Goal: Task Accomplishment & Management: Use online tool/utility

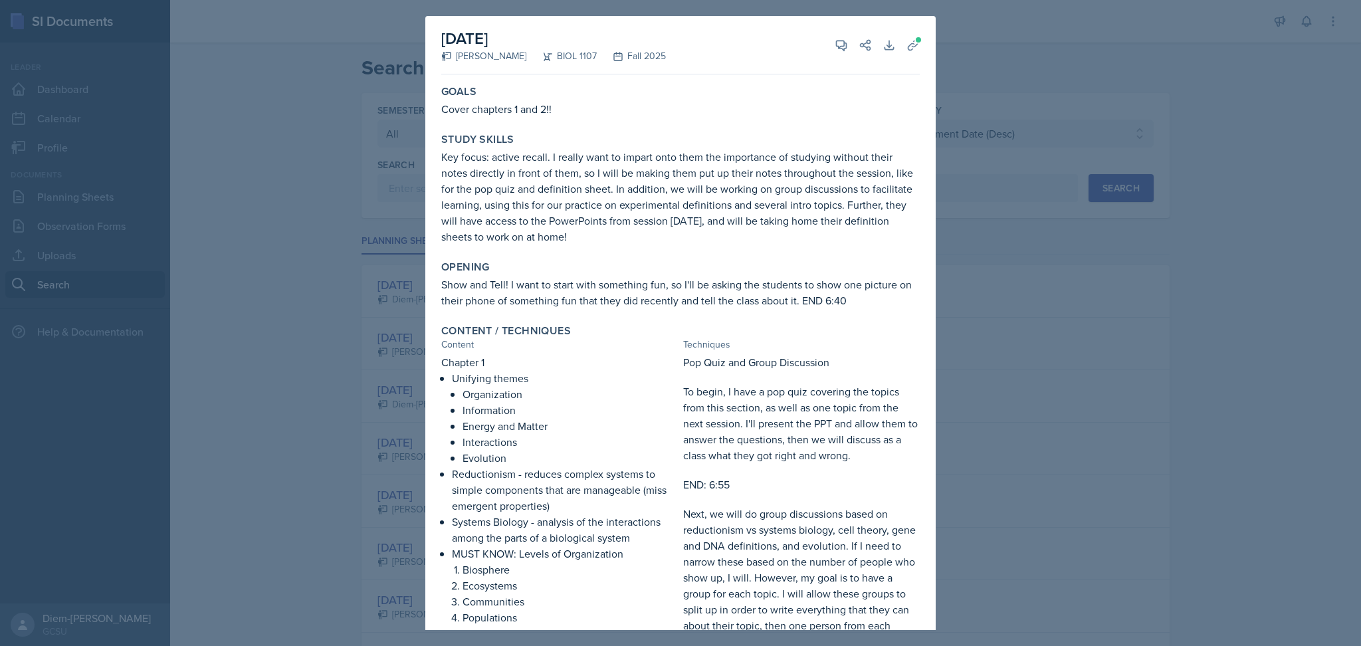
select select "all"
select select "6d02d006-d2ce-4ab3-bc11-53b48f3c94ca"
select select "3"
click at [990, 296] on div at bounding box center [680, 323] width 1361 height 646
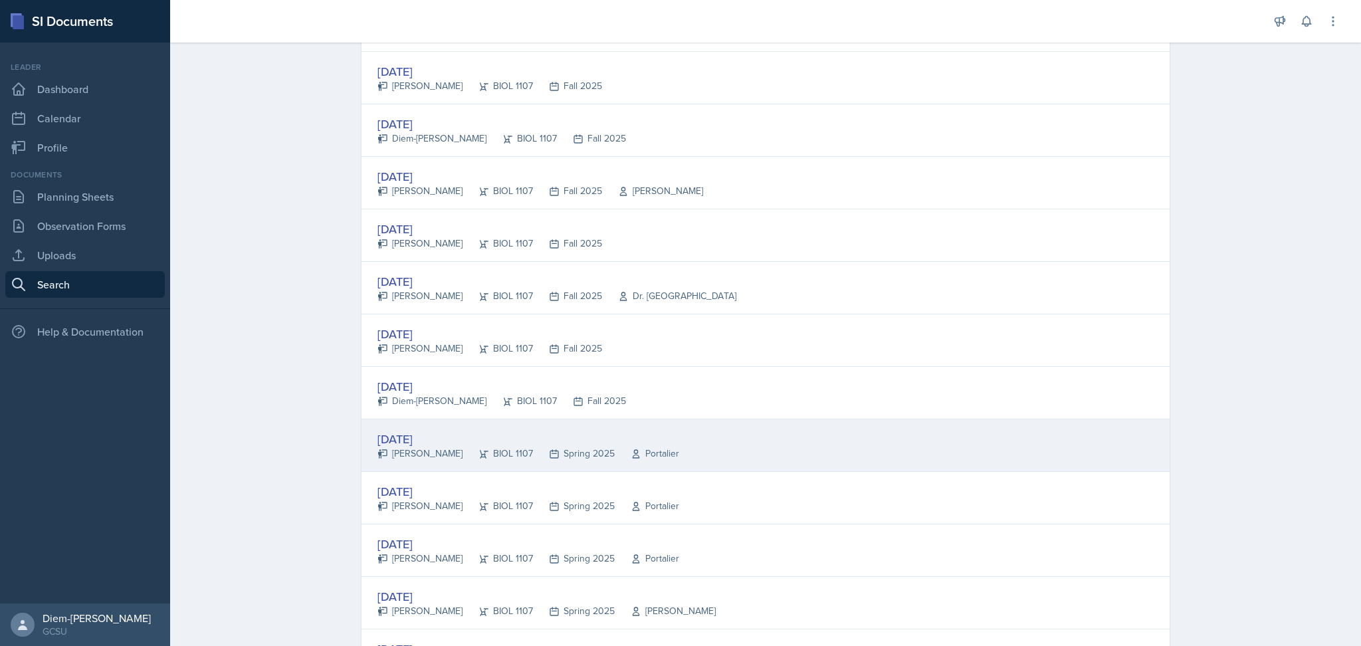
click at [872, 443] on div "[DATE] [PERSON_NAME] BIOL 1107 Spring 2025 Portalier" at bounding box center [765, 445] width 808 height 52
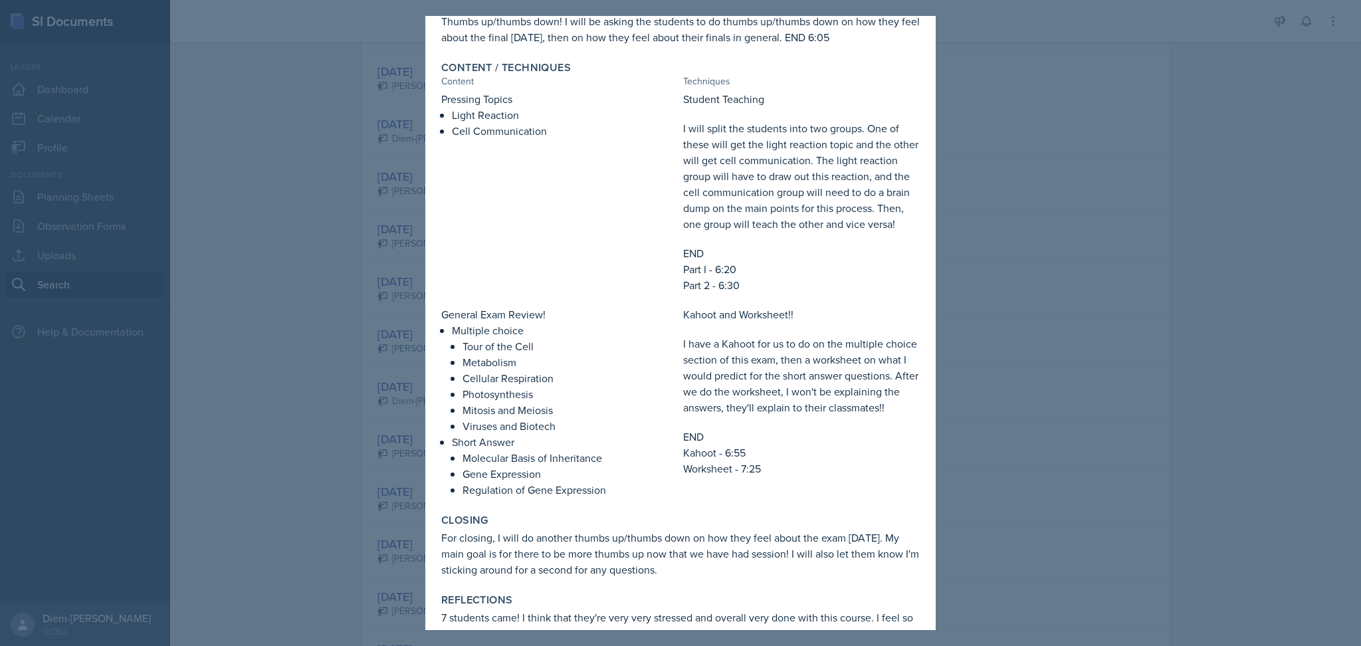
scroll to position [266, 0]
click at [1055, 308] on div at bounding box center [680, 323] width 1361 height 646
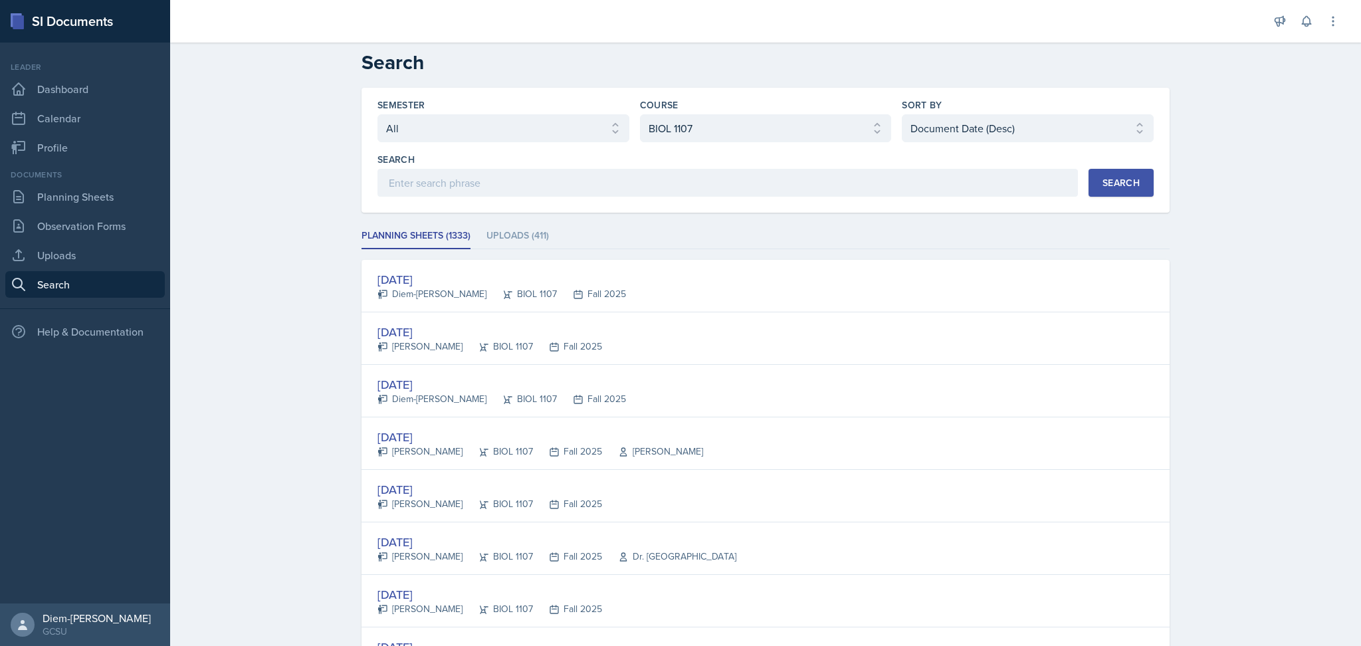
scroll to position [0, 0]
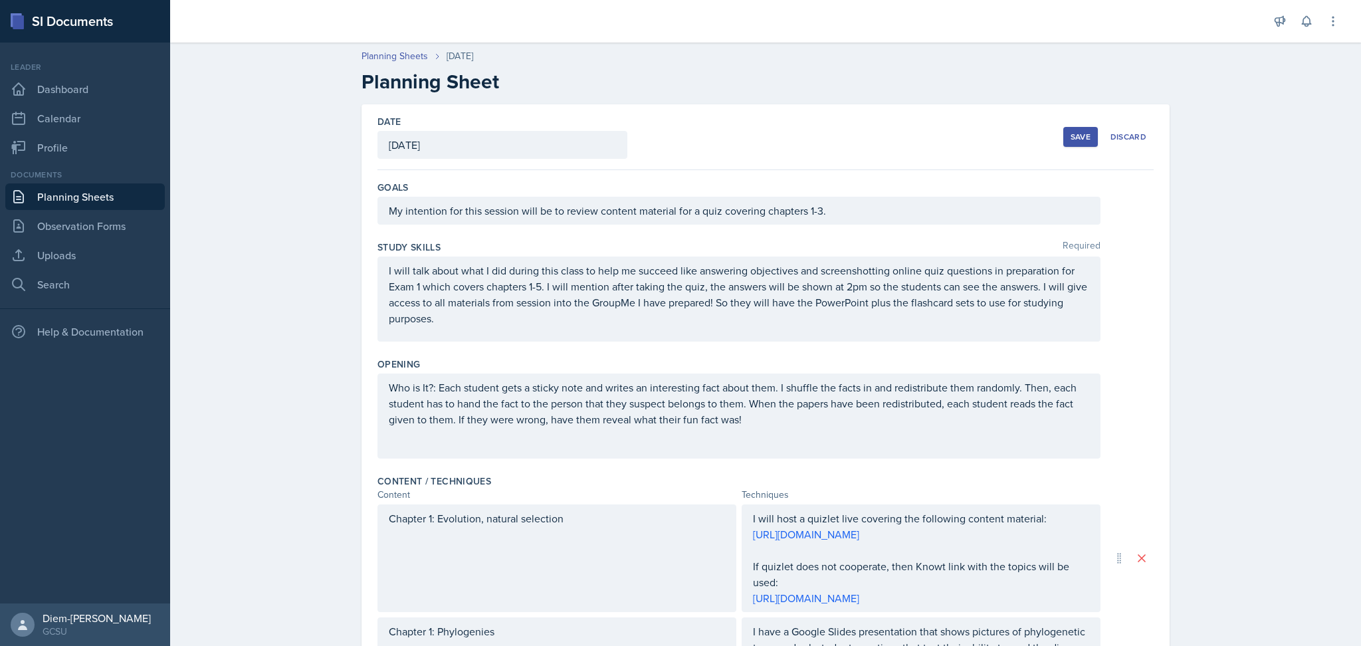
scroll to position [435, 0]
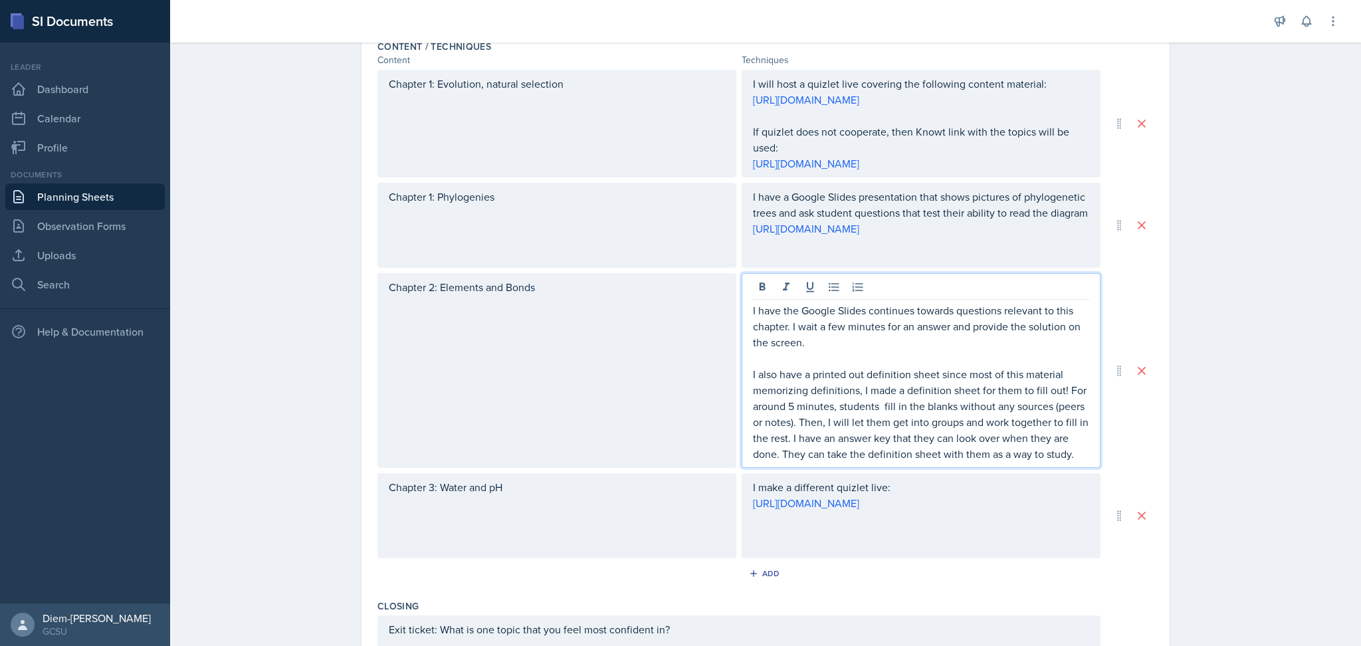
click at [897, 366] on p at bounding box center [921, 358] width 336 height 16
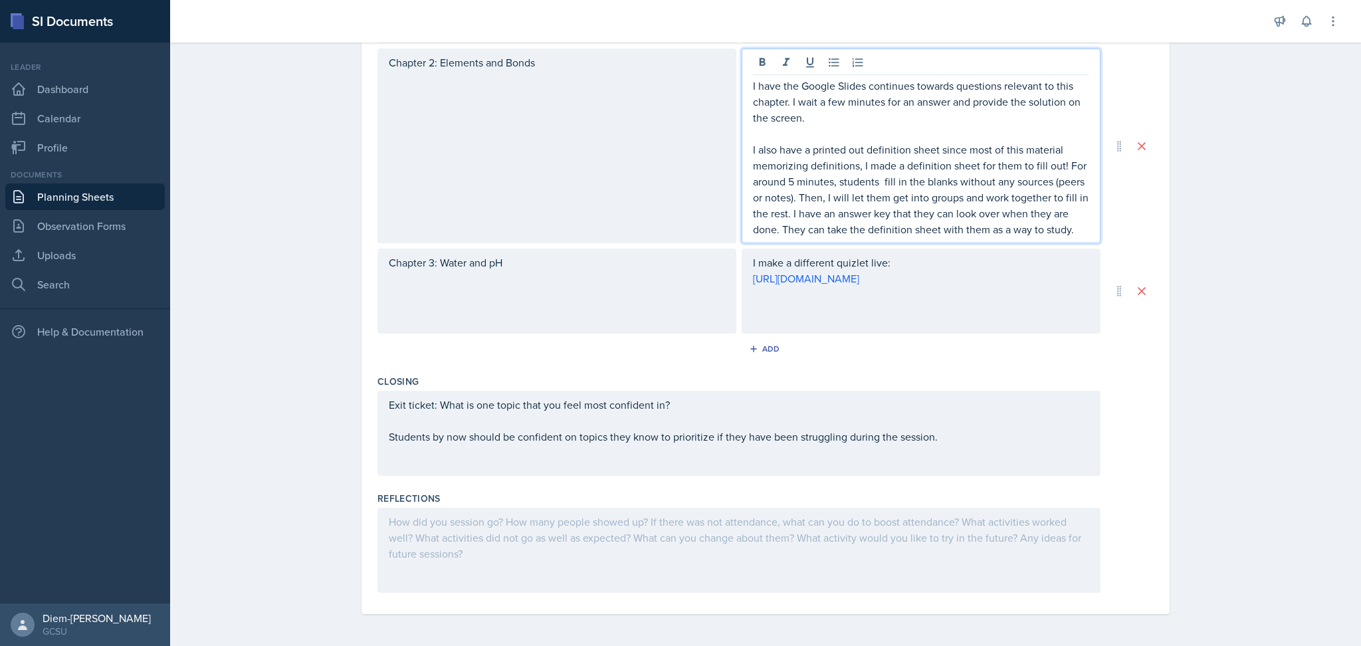
scroll to position [0, 0]
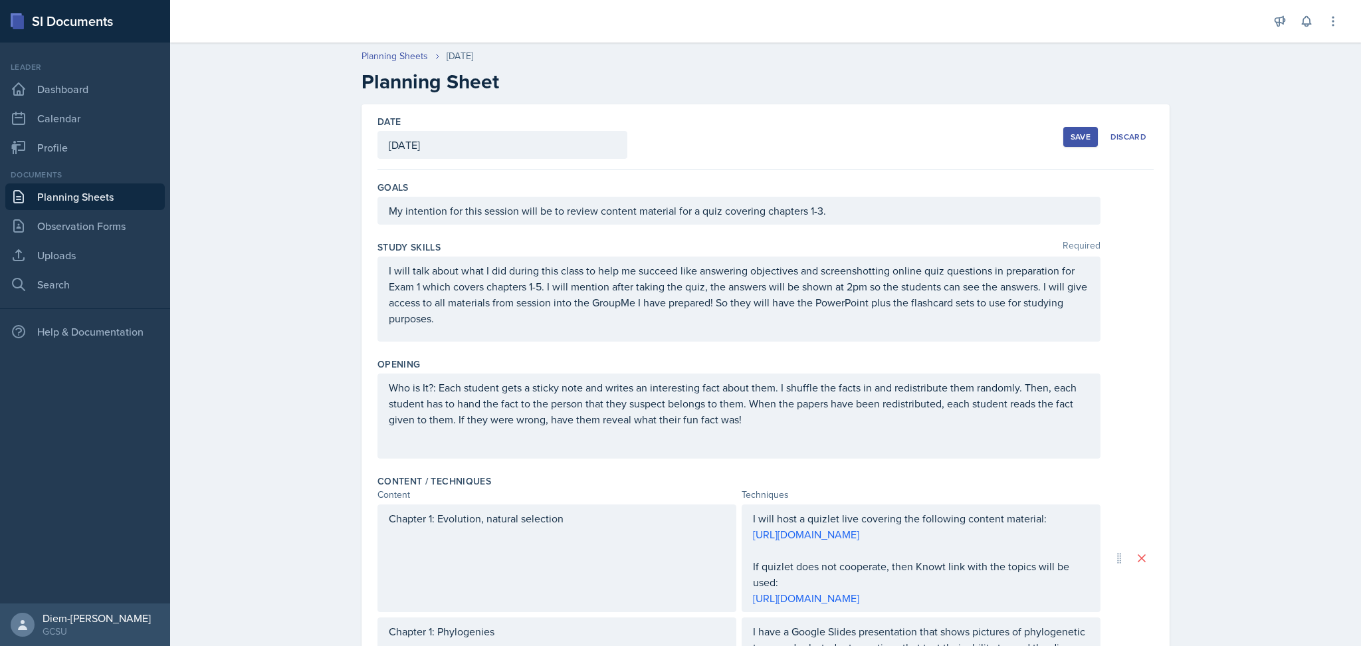
click at [1081, 132] on div "Save" at bounding box center [1080, 137] width 20 height 11
